Goal: Information Seeking & Learning: Check status

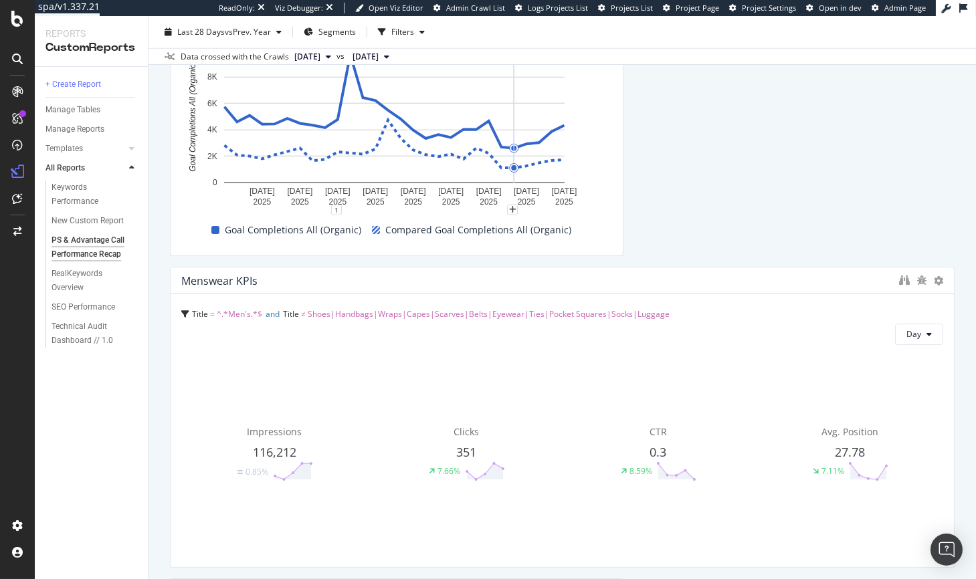
scroll to position [2477, 0]
